Goal: Information Seeking & Learning: Learn about a topic

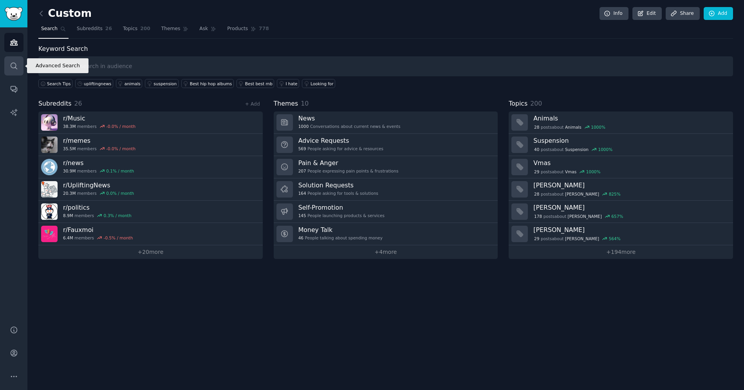
click at [7, 67] on link "Search" at bounding box center [13, 65] width 19 height 19
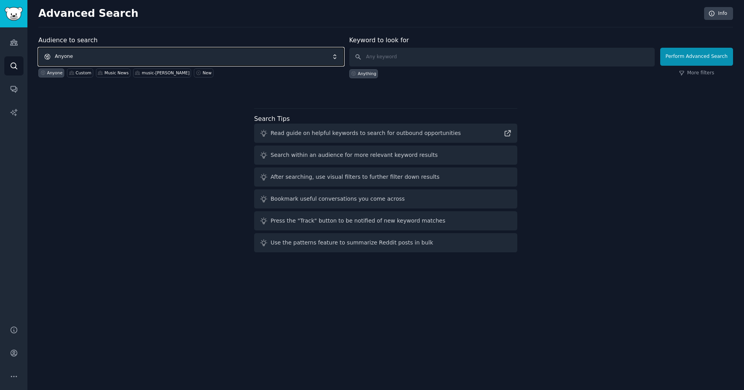
click at [164, 61] on span "Anyone" at bounding box center [190, 57] width 305 height 18
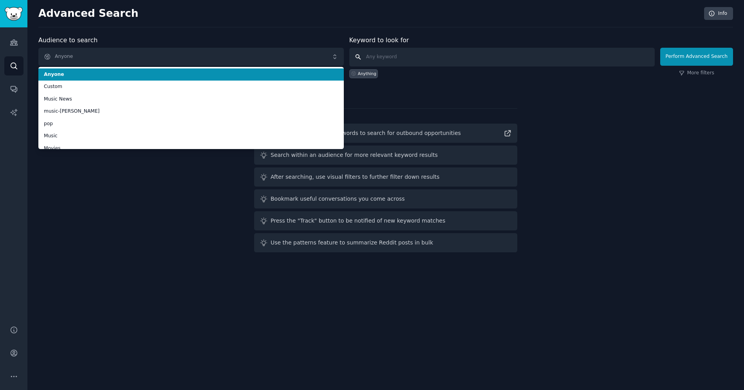
click at [401, 60] on input "text" at bounding box center [501, 57] width 305 height 19
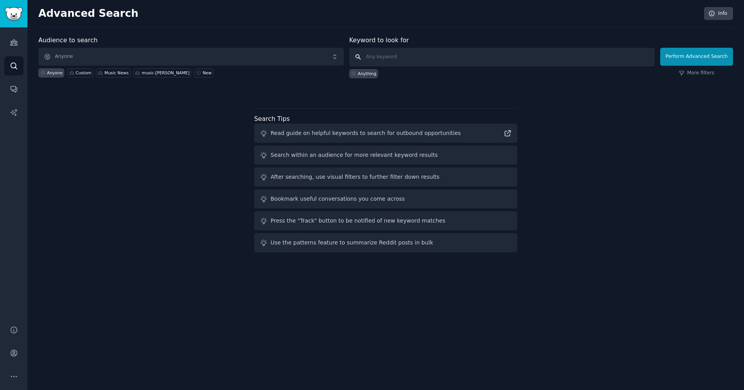
paste input "retail media vs programmatic advertising"
drag, startPoint x: 396, startPoint y: 57, endPoint x: 500, endPoint y: 54, distance: 103.8
click at [396, 57] on input "retail media vs programmatic advertising" at bounding box center [501, 57] width 305 height 19
type input "retail media advertising"
click button "Perform Advanced Search" at bounding box center [696, 57] width 73 height 18
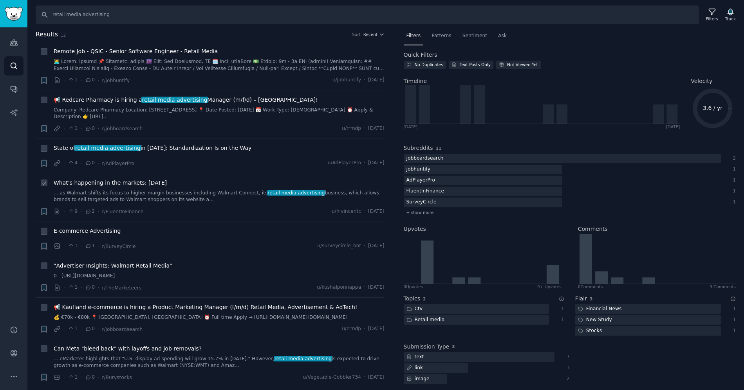
click at [150, 184] on span "What's happening in the markets: [DATE]" at bounding box center [110, 183] width 113 height 8
click at [132, 267] on span ""Advertiser Insights: Walmart Retail Media"" at bounding box center [113, 266] width 119 height 8
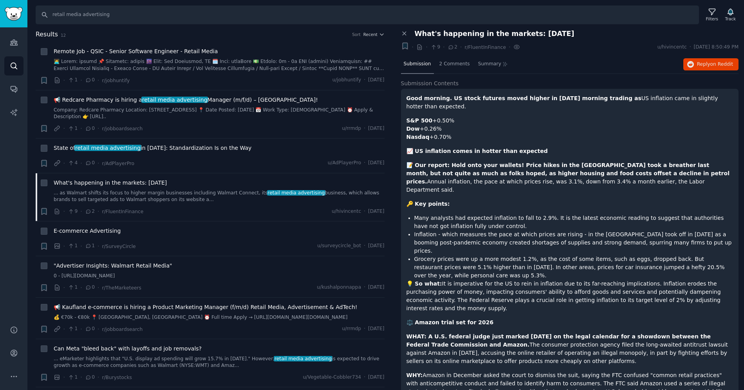
click at [559, 171] on strong "📝 Our report: Hold onto your wallets! Price hikes in the [GEOGRAPHIC_DATA] took…" at bounding box center [568, 173] width 323 height 23
click at [284, 143] on li "+ State of retail media advertising in [DATE]: Standardization Is on the Way · …" at bounding box center [210, 156] width 349 height 34
